Goal: Task Accomplishment & Management: Manage account settings

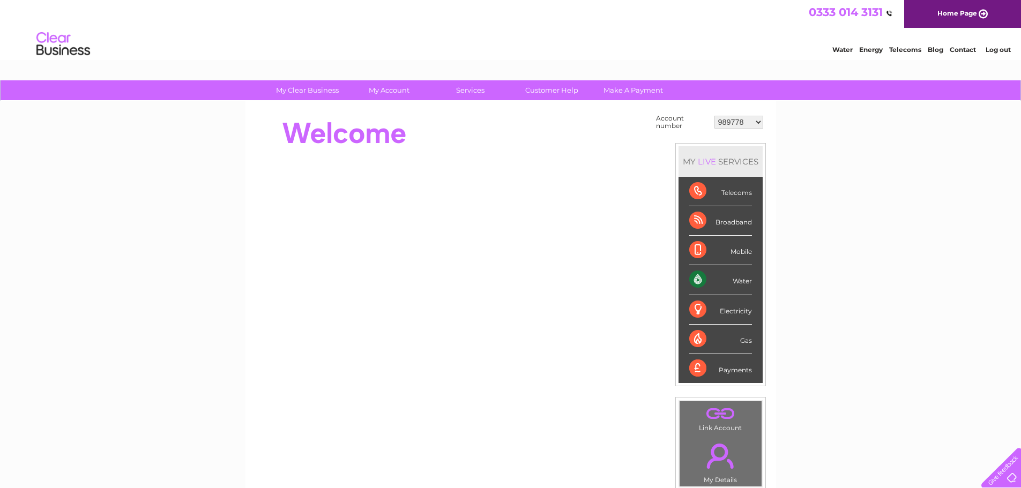
click at [723, 415] on link "." at bounding box center [720, 413] width 77 height 19
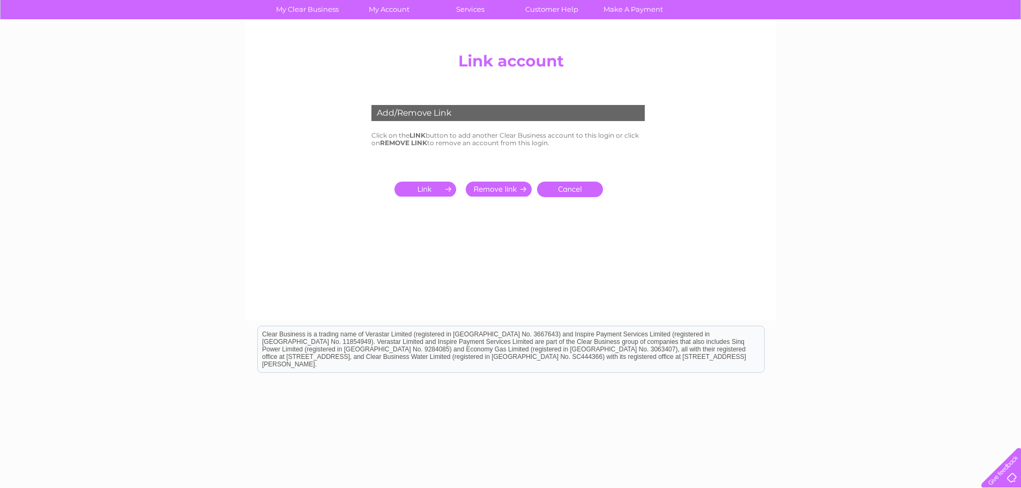
scroll to position [104, 0]
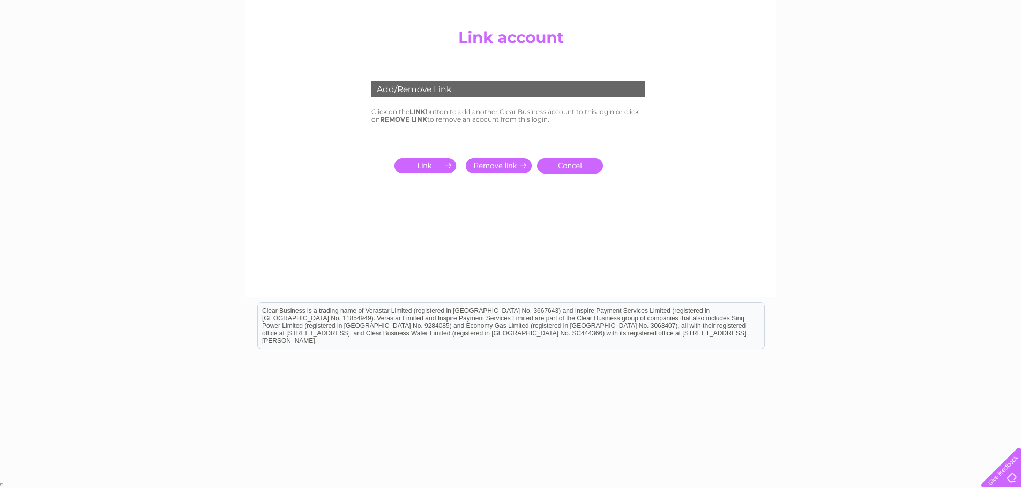
click at [432, 89] on div "Add/Remove Link" at bounding box center [507, 89] width 273 height 16
click at [443, 167] on input "submit" at bounding box center [427, 165] width 66 height 15
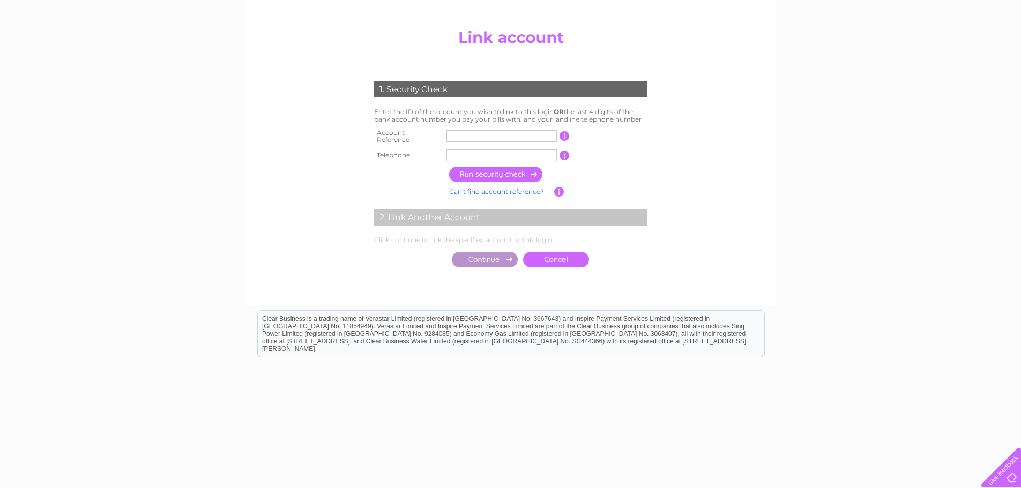
click at [474, 130] on input "text" at bounding box center [501, 136] width 110 height 12
click at [461, 136] on input "text" at bounding box center [501, 136] width 110 height 12
type input "30325555"
click at [467, 155] on input "text" at bounding box center [501, 155] width 110 height 12
type input "01382225517"
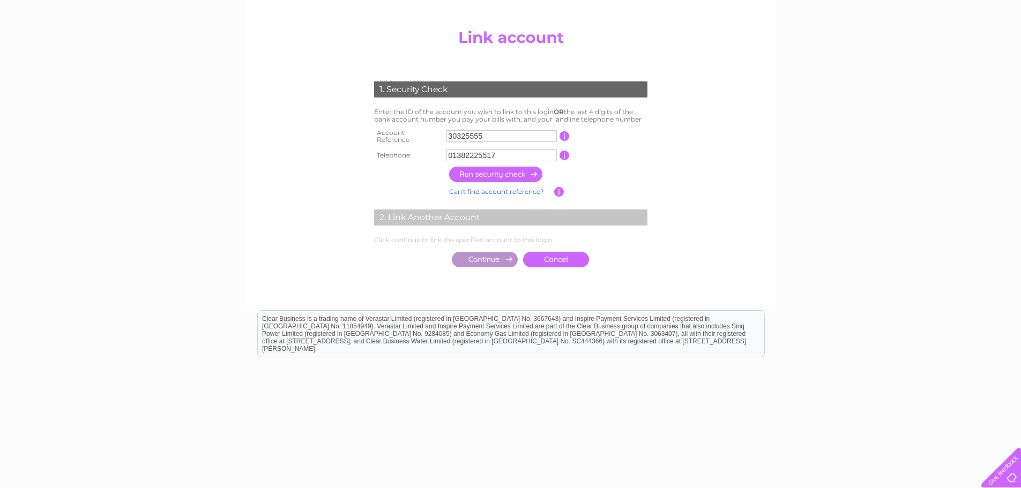
click at [503, 175] on input "button" at bounding box center [496, 175] width 94 height 16
